Goal: Task Accomplishment & Management: Manage account settings

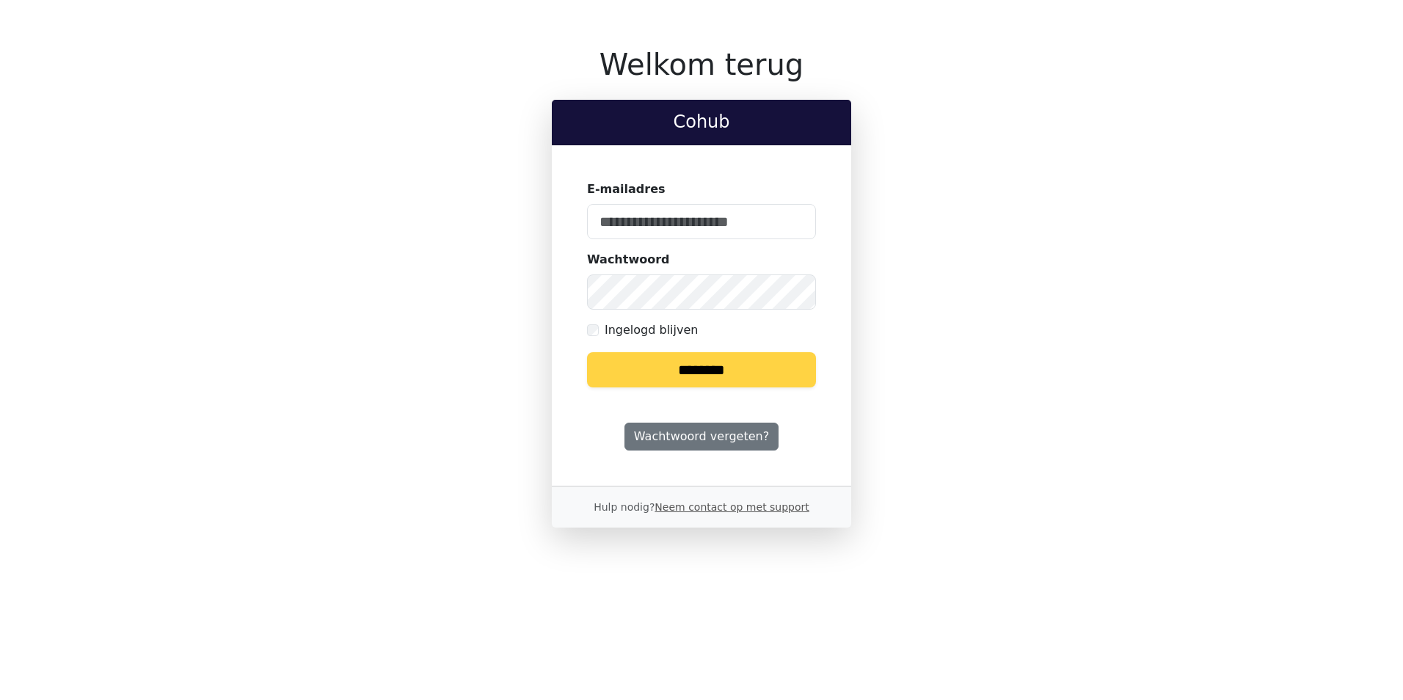
type input "**********"
click at [702, 379] on input "********" at bounding box center [701, 369] width 229 height 35
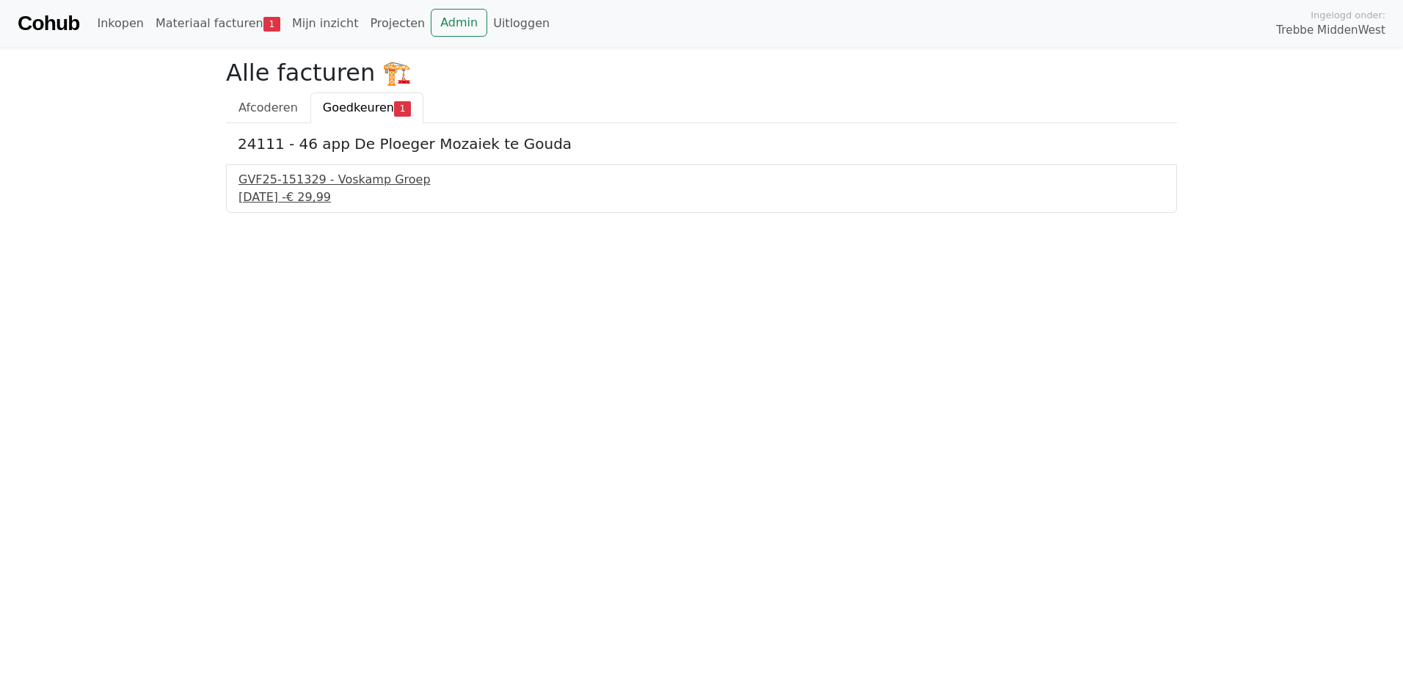
click at [292, 194] on div "[DATE] - € 29,99" at bounding box center [701, 198] width 926 height 18
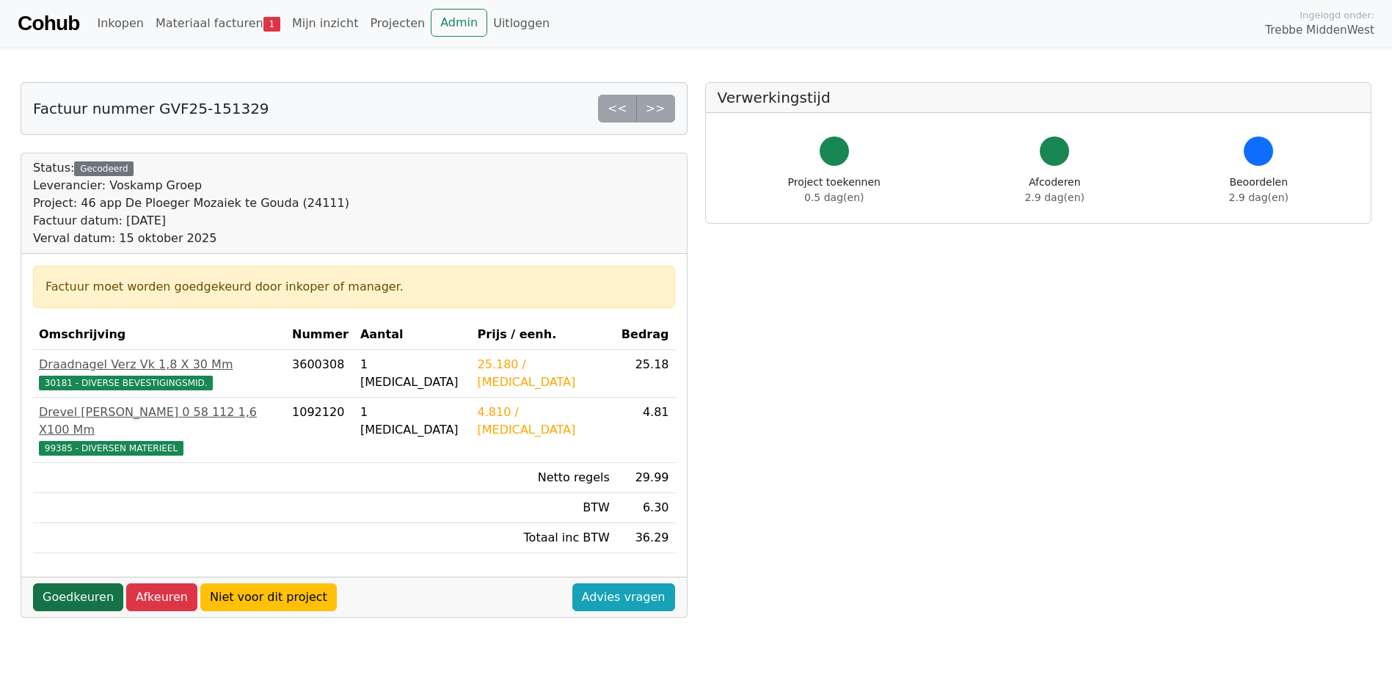
click at [87, 583] on link "Goedkeuren" at bounding box center [78, 597] width 90 height 28
